Goal: Task Accomplishment & Management: Manage account settings

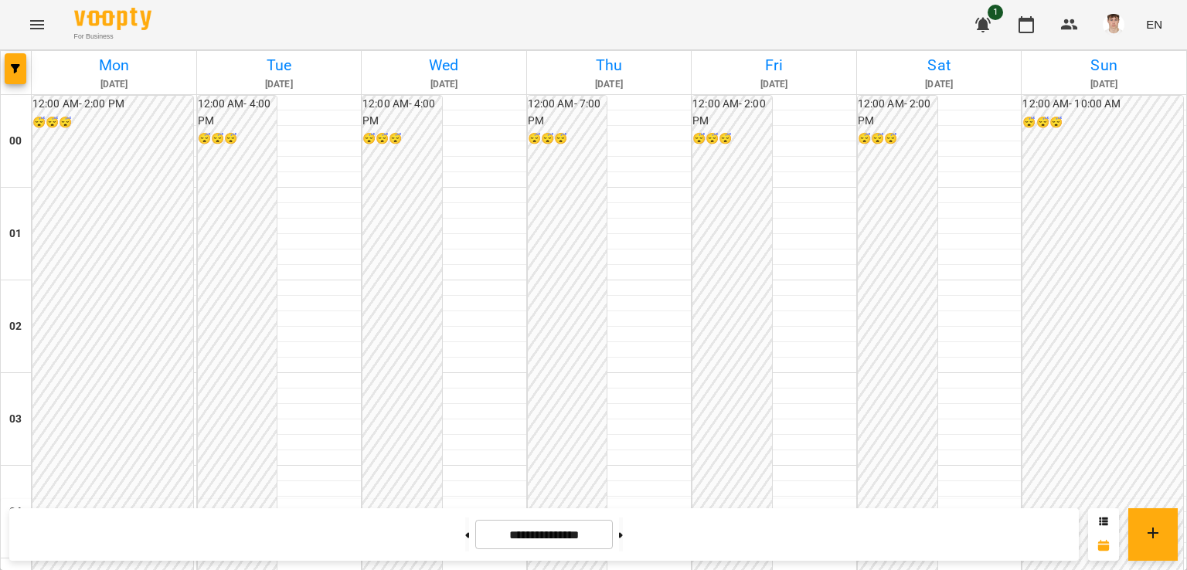
scroll to position [1546, 0]
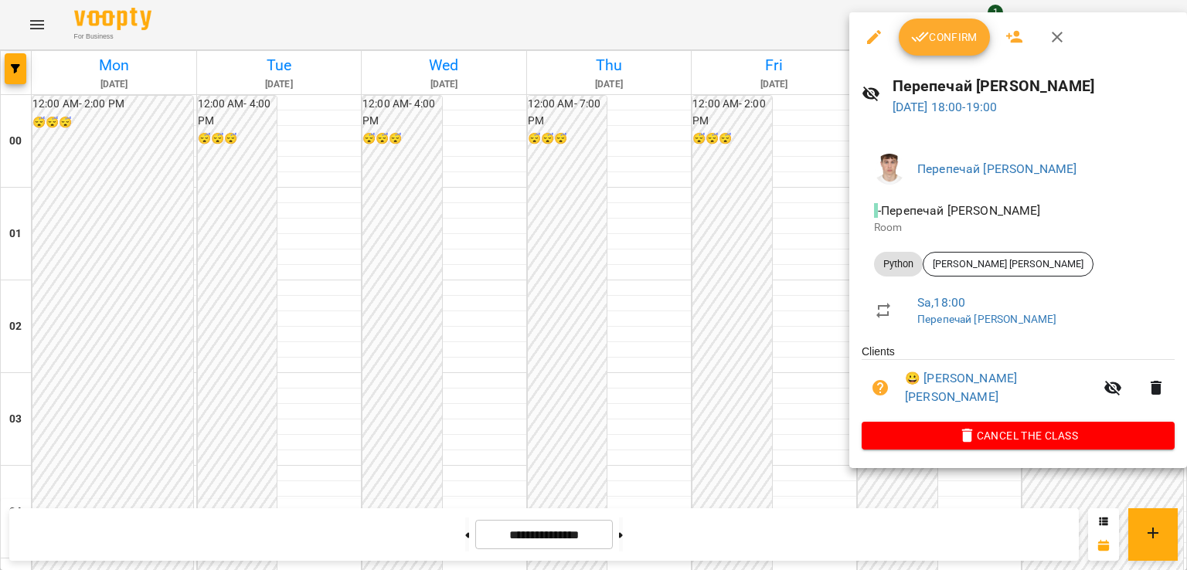
click at [941, 29] on span "Confirm" at bounding box center [944, 37] width 66 height 19
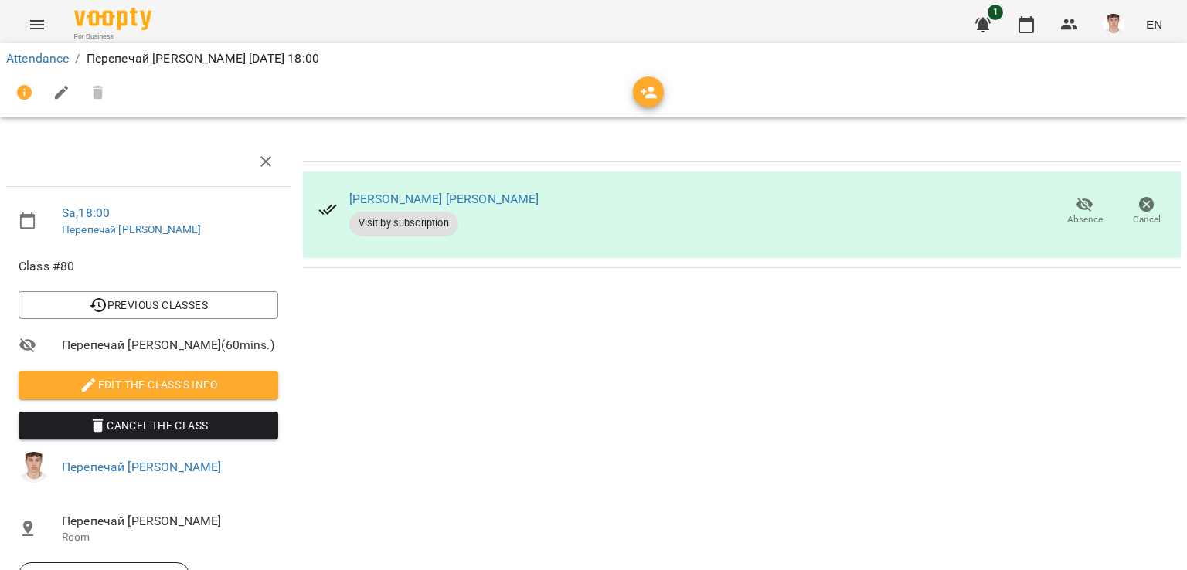
click at [114, 379] on span "Edit the class's Info" at bounding box center [148, 385] width 235 height 19
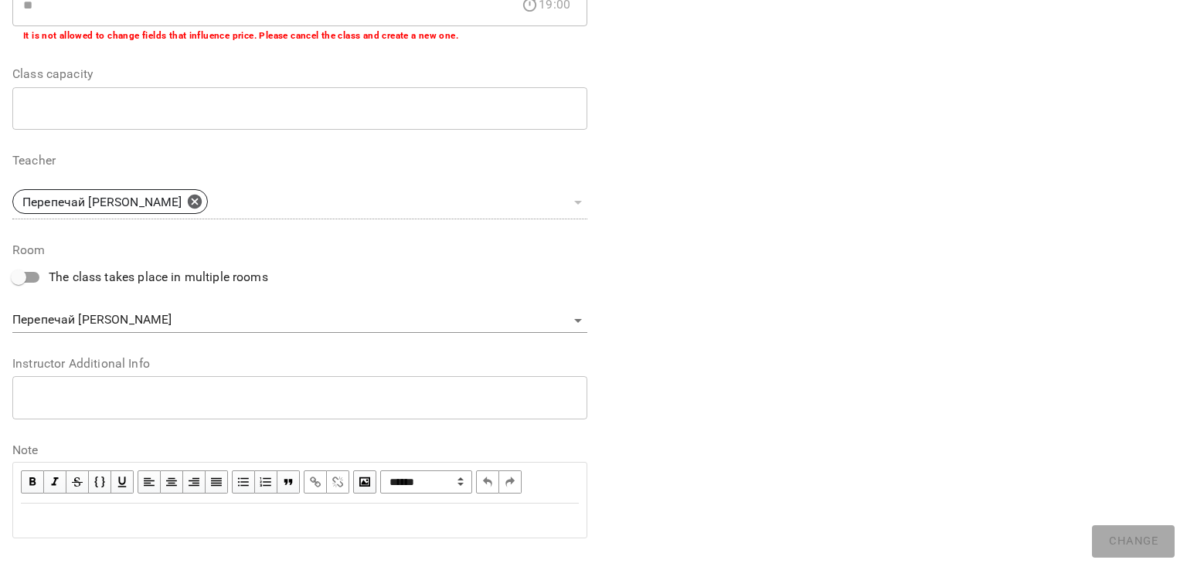
scroll to position [377, 0]
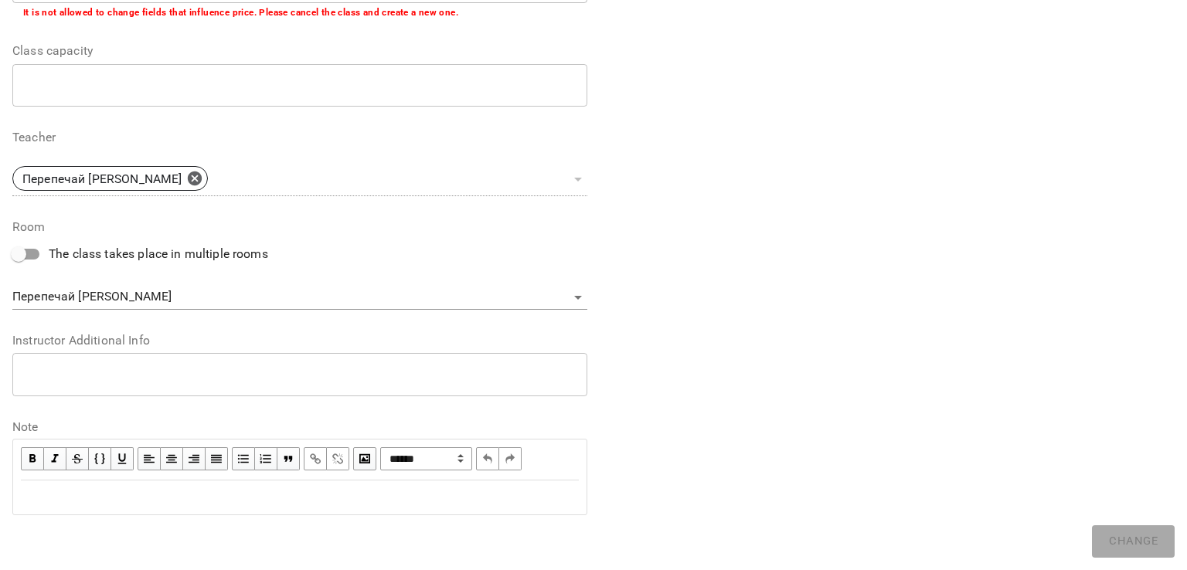
click at [127, 380] on textarea at bounding box center [299, 374] width 553 height 15
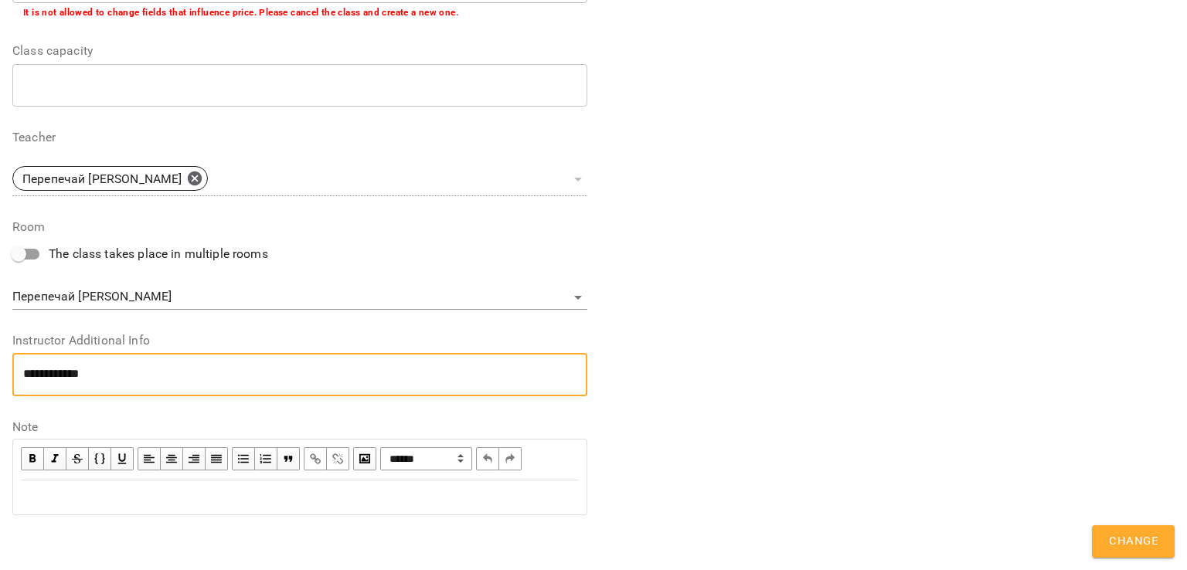
scroll to position [0, 0]
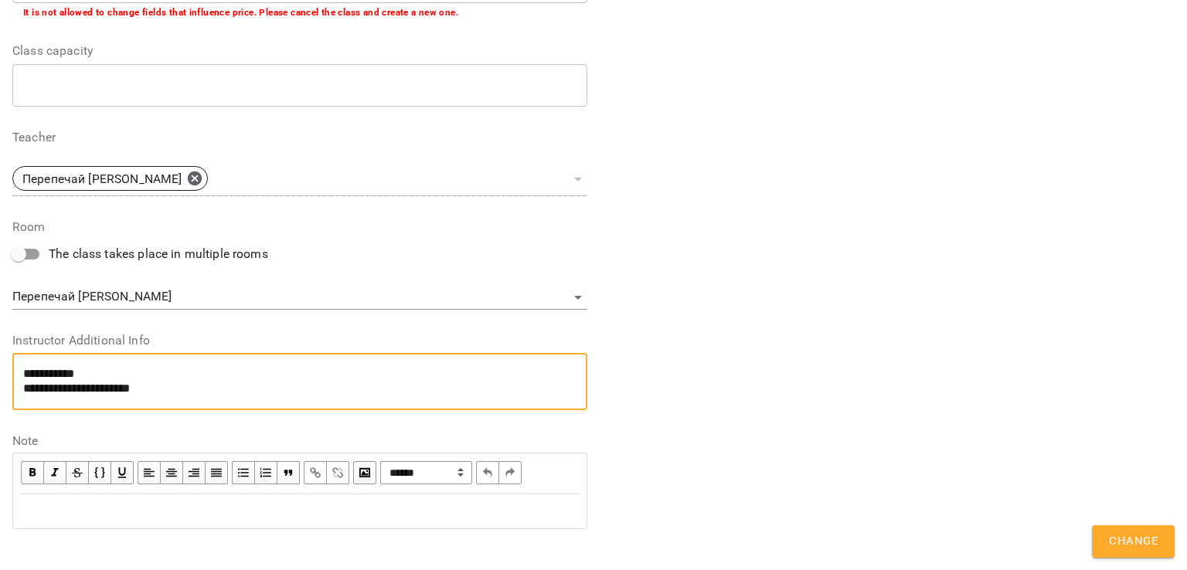
type textarea "**********"
click at [1127, 521] on div "**********" at bounding box center [887, 113] width 587 height 870
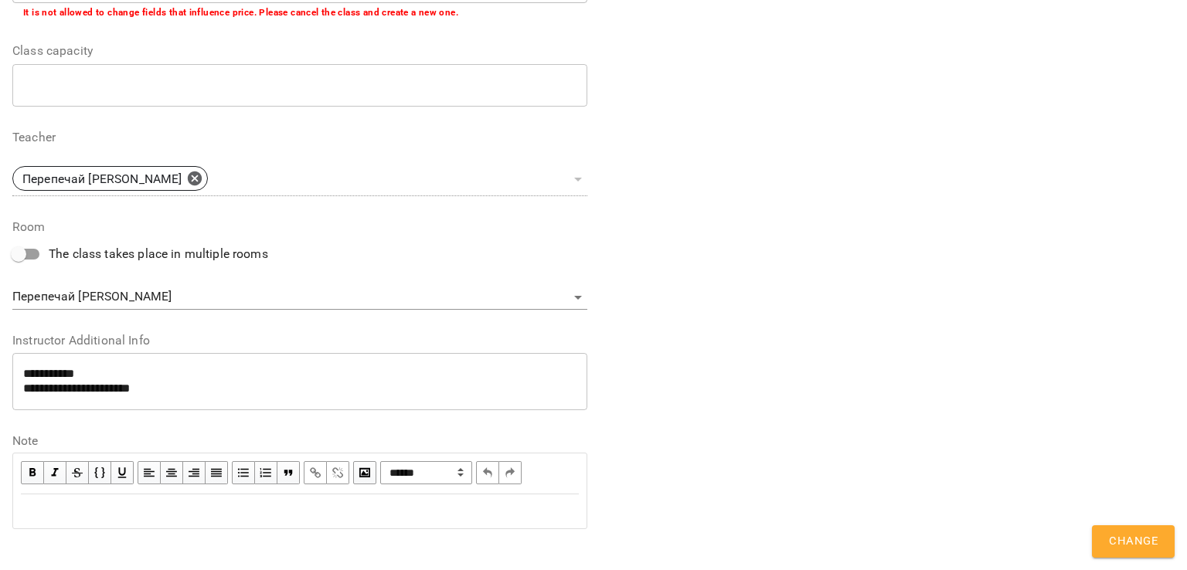
click at [1127, 537] on span "Change" at bounding box center [1133, 542] width 49 height 20
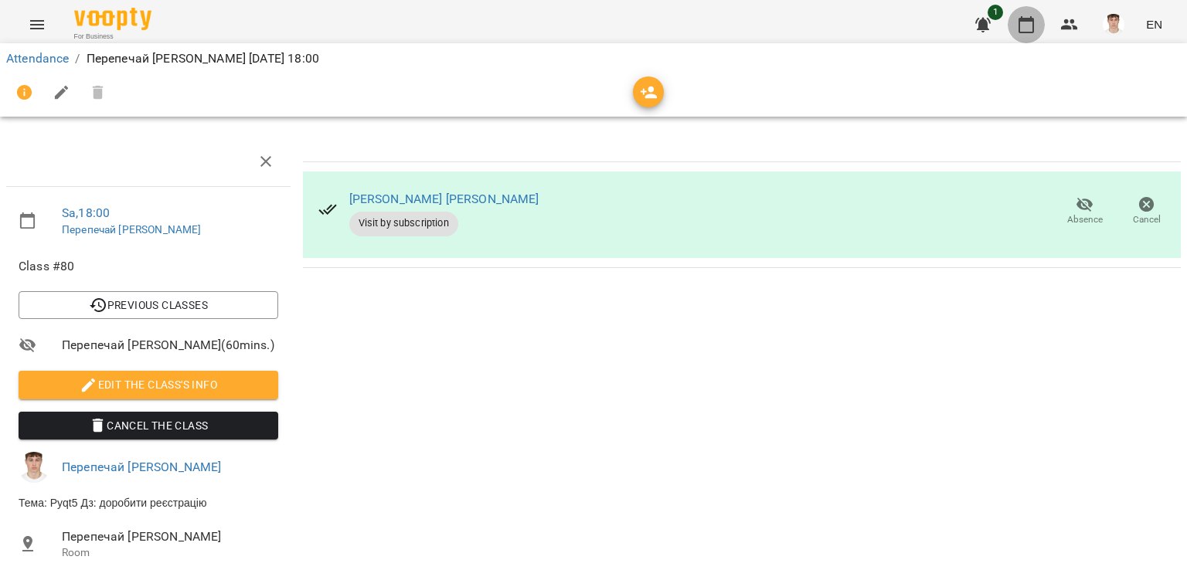
click at [1023, 10] on button "button" at bounding box center [1026, 24] width 37 height 37
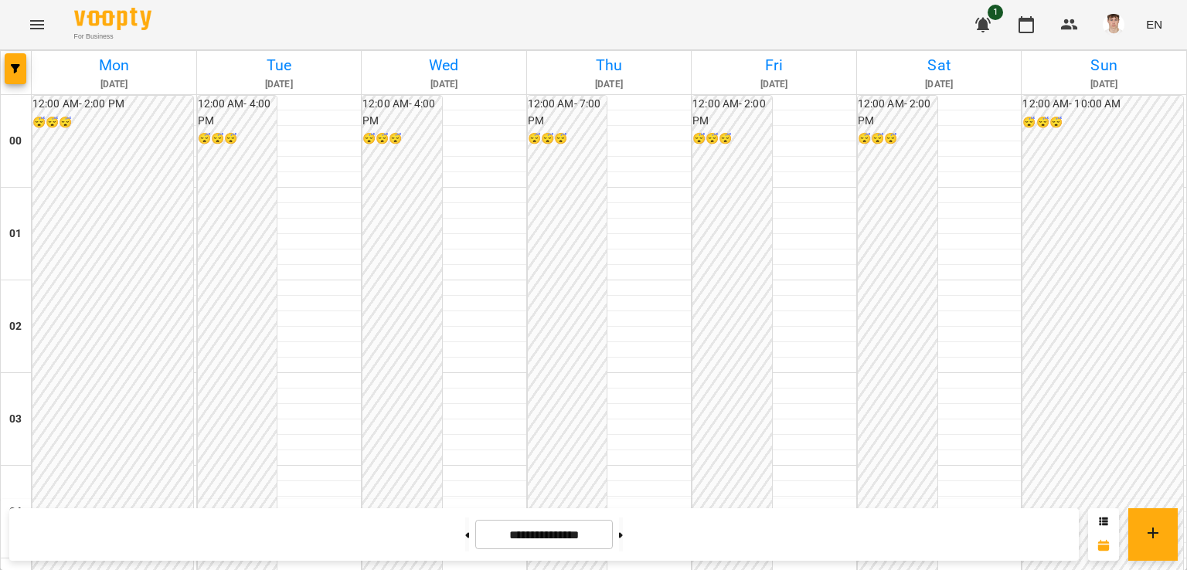
scroll to position [1623, 0]
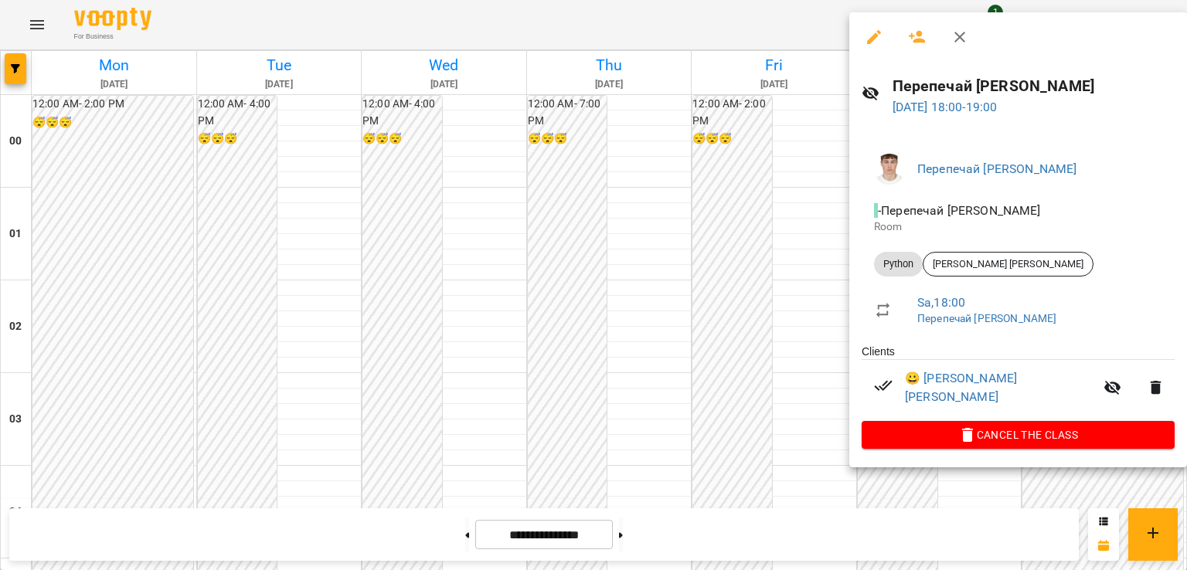
click at [826, 199] on div at bounding box center [593, 285] width 1187 height 570
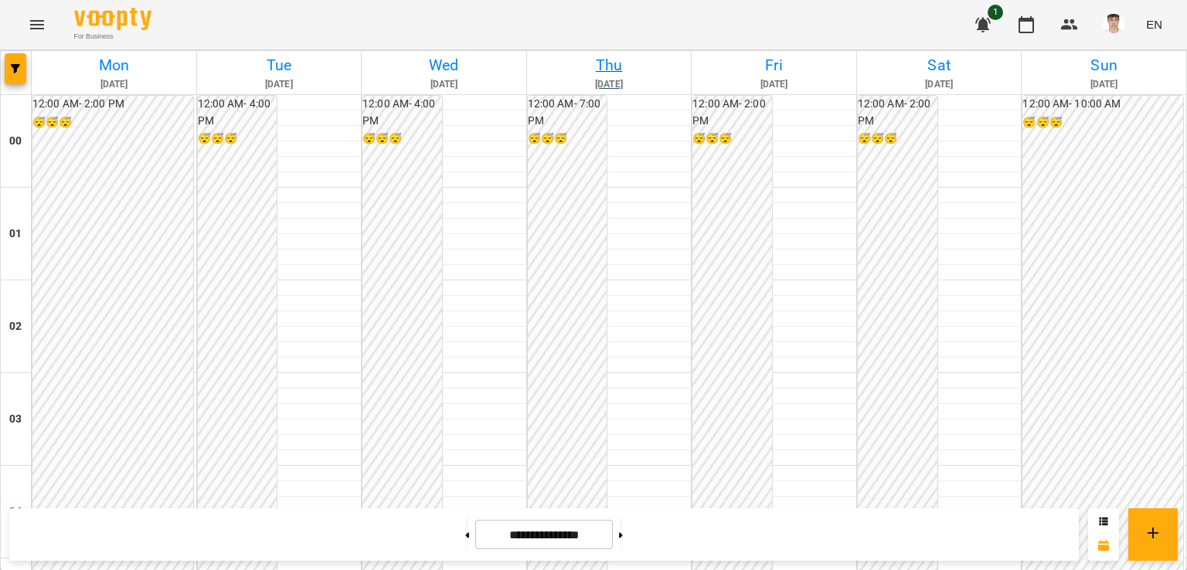
scroll to position [1314, 0]
